Goal: Use online tool/utility: Use online tool/utility

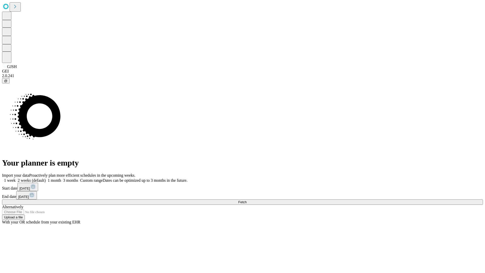
click at [246, 200] on span "Fetch" at bounding box center [242, 202] width 8 height 4
